Goal: Information Seeking & Learning: Check status

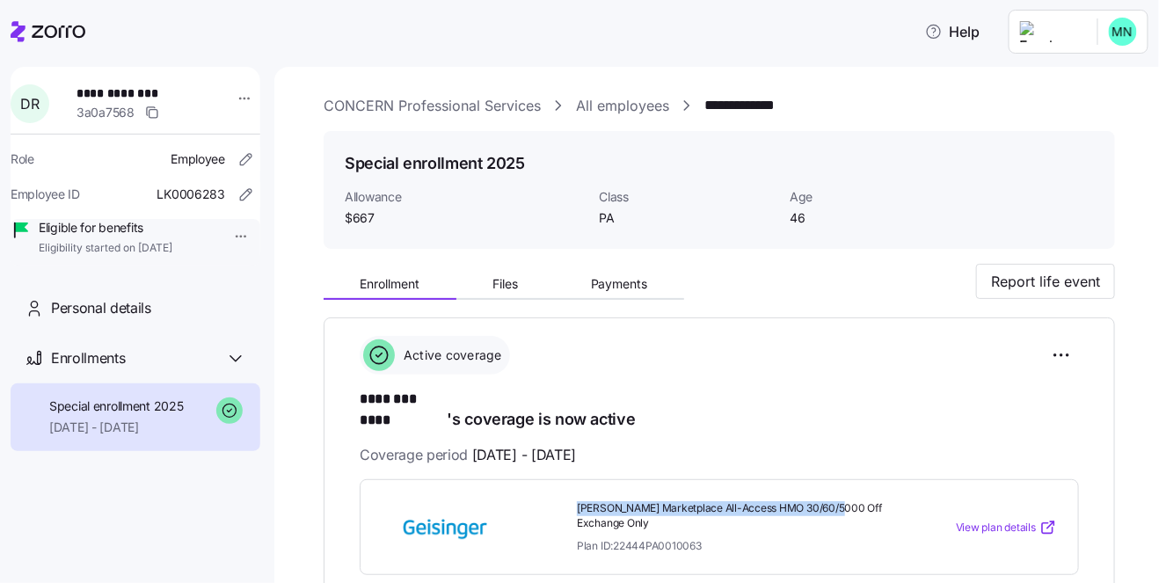
scroll to position [242, 0]
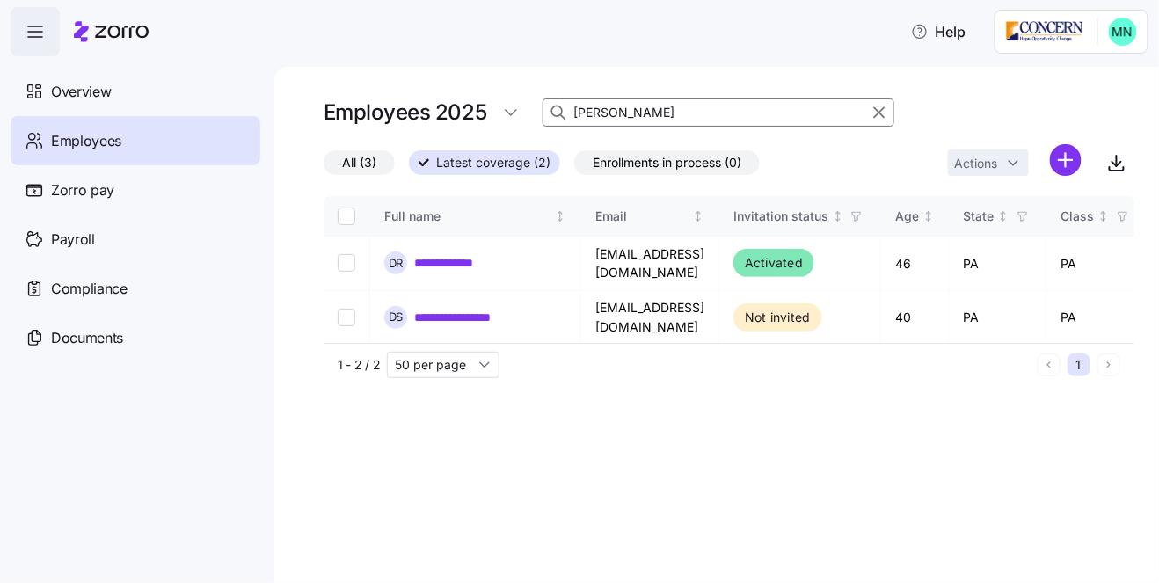
click at [664, 115] on input "[PERSON_NAME]" at bounding box center [718, 112] width 352 height 28
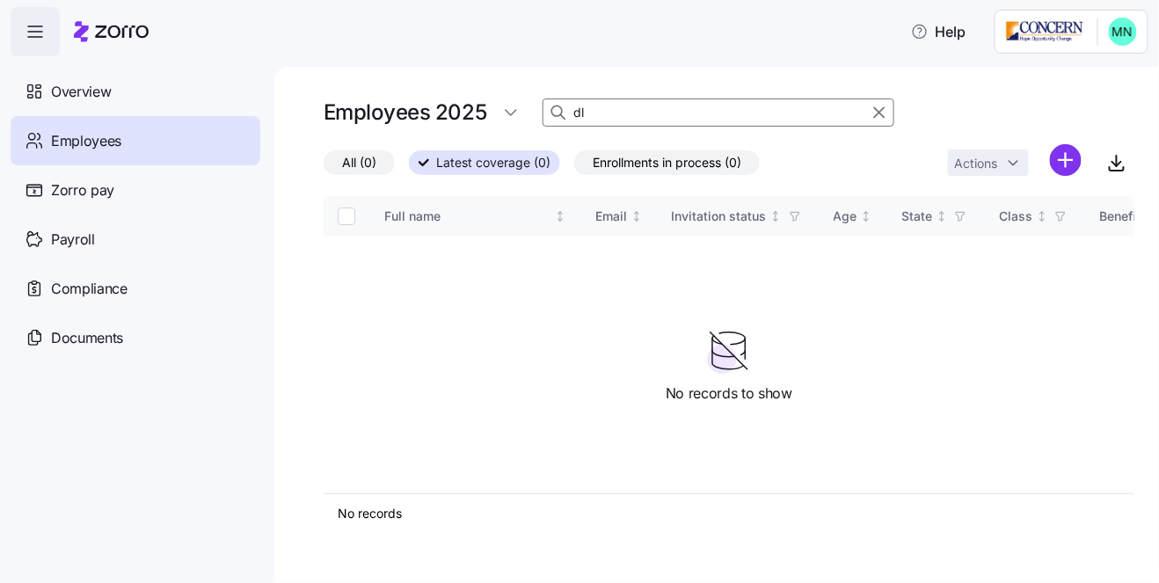
type input "l"
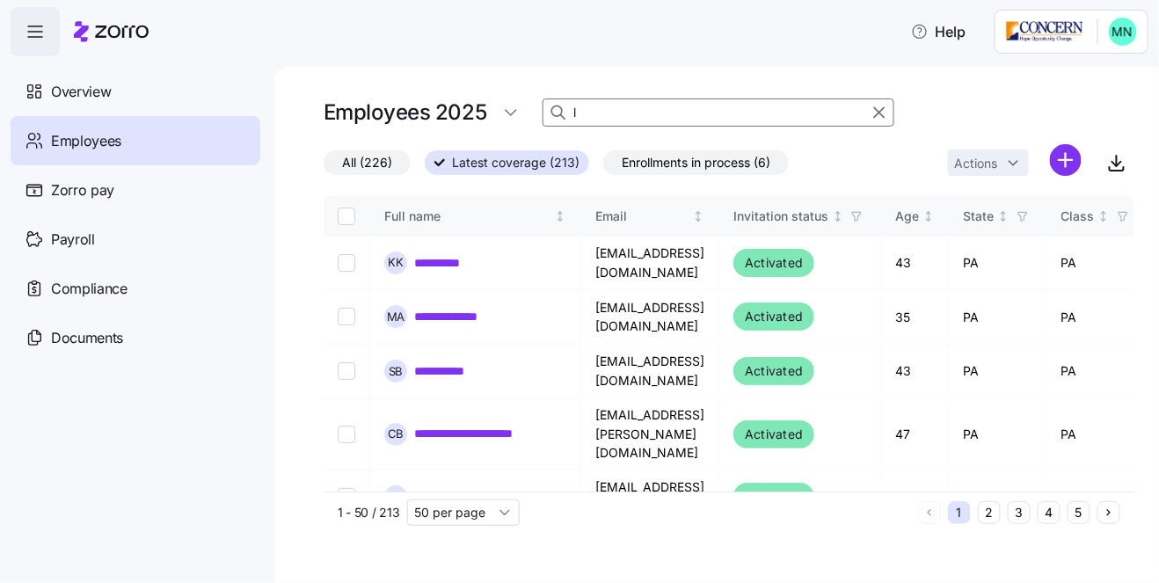
click at [612, 105] on input "l" at bounding box center [718, 112] width 352 height 28
click at [636, 107] on input at bounding box center [718, 112] width 352 height 28
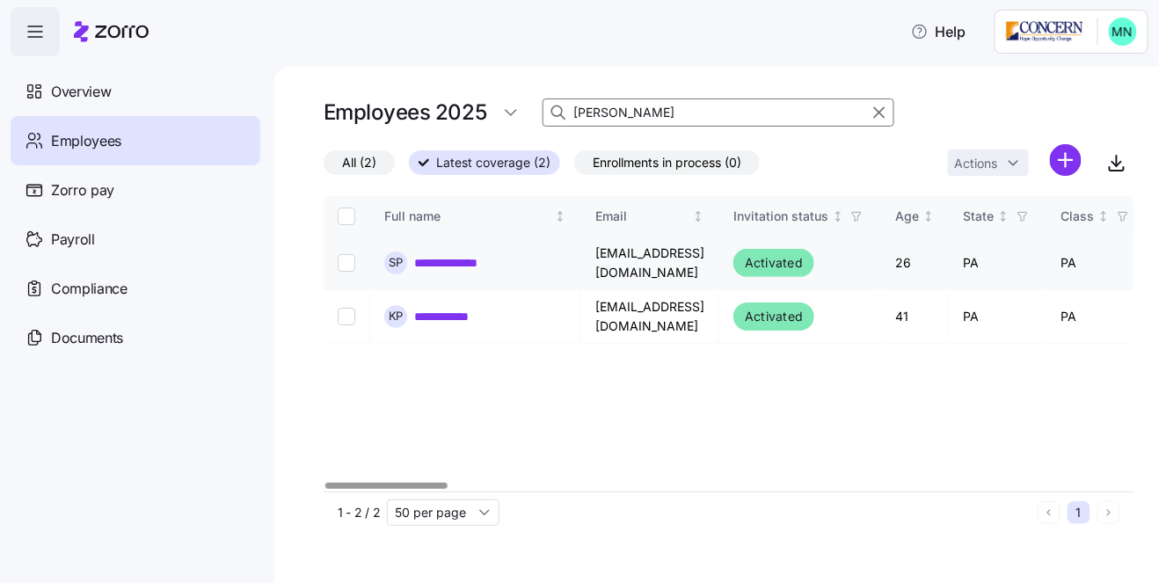
type input "[PERSON_NAME]"
click at [474, 257] on link "**********" at bounding box center [461, 263] width 95 height 18
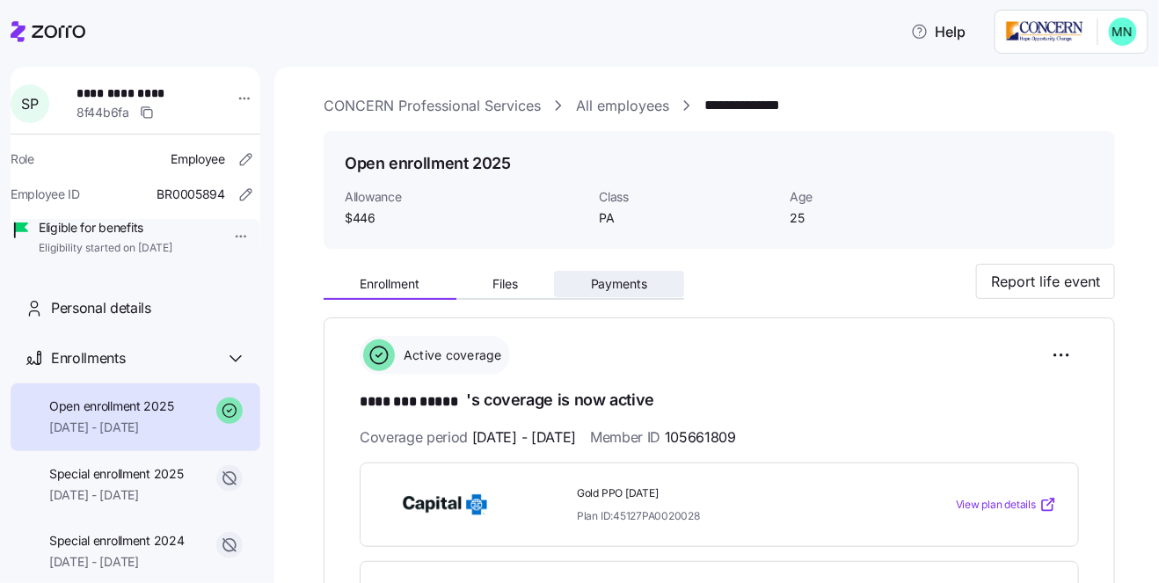
click at [638, 288] on span "Payments" at bounding box center [619, 284] width 57 height 12
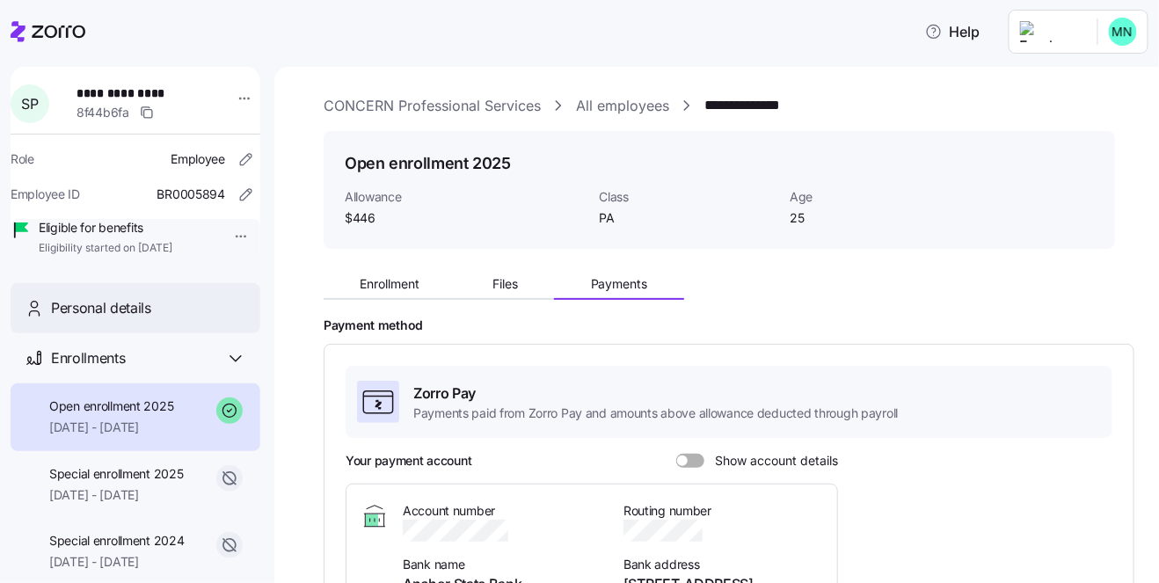
click at [113, 319] on span "Personal details" at bounding box center [101, 308] width 100 height 22
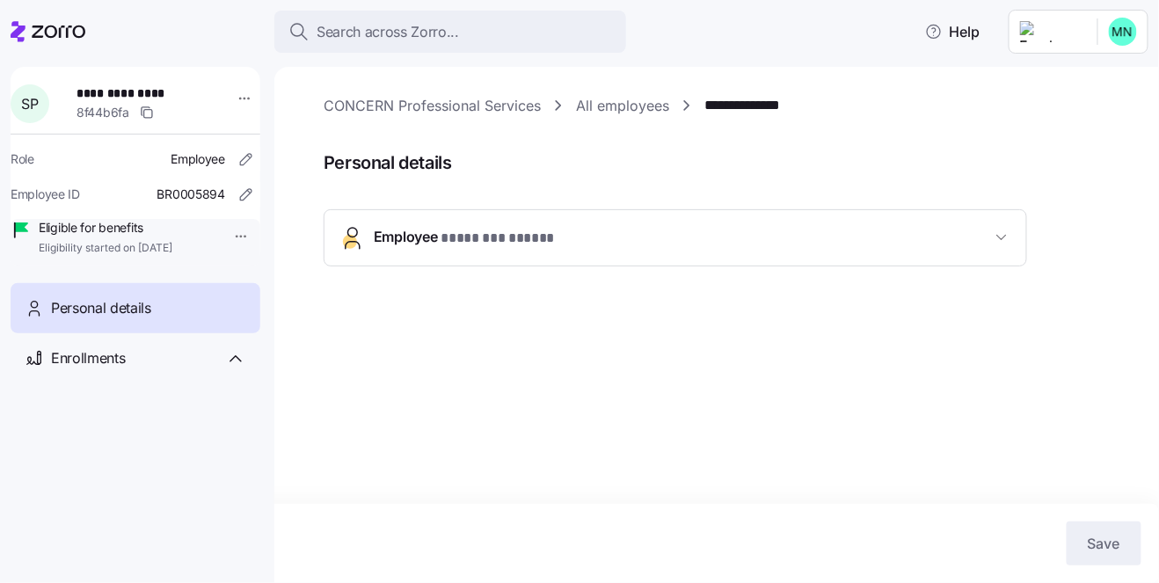
click at [593, 250] on button "Employee * ******** ***** *" at bounding box center [674, 237] width 701 height 55
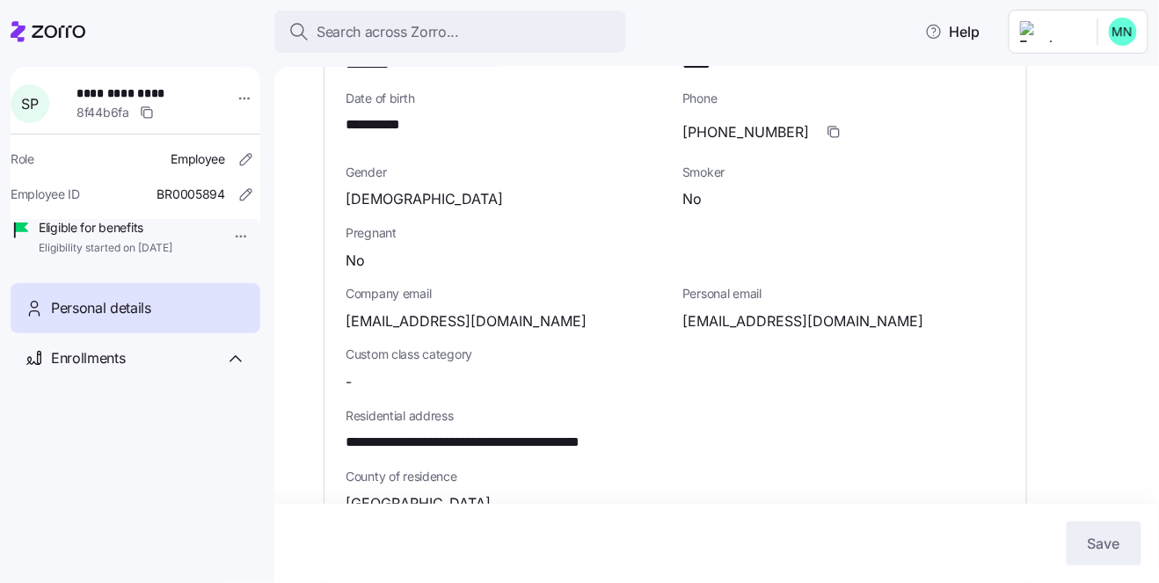
scroll to position [302, 0]
